Goal: Task Accomplishment & Management: Manage account settings

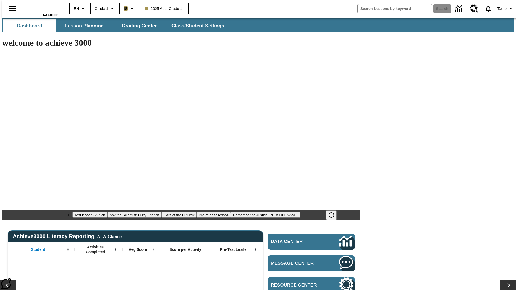
type input "-1"
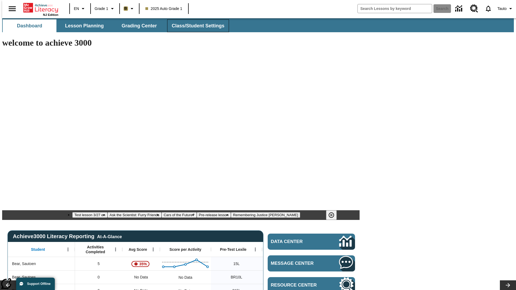
click at [195, 26] on span "Class/Student Settings" at bounding box center [198, 26] width 53 height 6
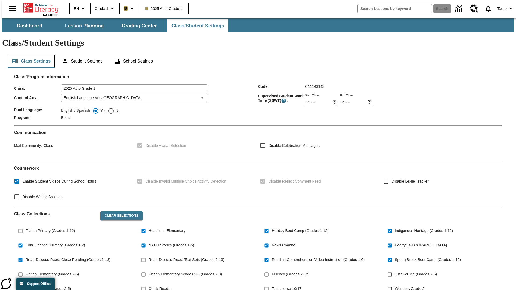
click at [29, 55] on button "Class Settings" at bounding box center [31, 61] width 47 height 13
click at [49, 228] on span "Fiction Primary (Grades 1-12)" at bounding box center [50, 231] width 49 height 6
click at [26, 226] on input "Fiction Primary (Grades 1-12)" at bounding box center [20, 231] width 10 height 10
checkbox input "true"
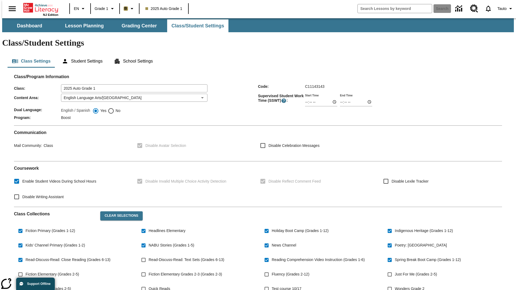
scroll to position [79, 0]
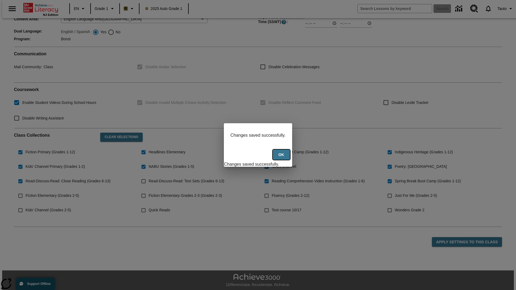
click at [282, 158] on button "Ok" at bounding box center [281, 155] width 17 height 10
